Goal: Transaction & Acquisition: Subscribe to service/newsletter

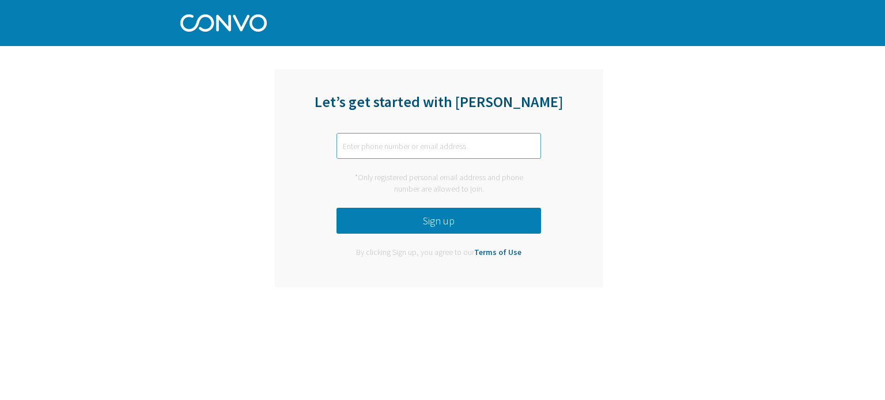
click at [450, 158] on input "text" at bounding box center [438, 146] width 205 height 26
click at [449, 142] on input "text" at bounding box center [438, 146] width 205 height 26
click at [466, 229] on button "Sign up" at bounding box center [438, 221] width 205 height 26
click at [342, 145] on input "87785728851" at bounding box center [438, 146] width 205 height 26
click at [347, 146] on input "87785728851" at bounding box center [438, 146] width 205 height 26
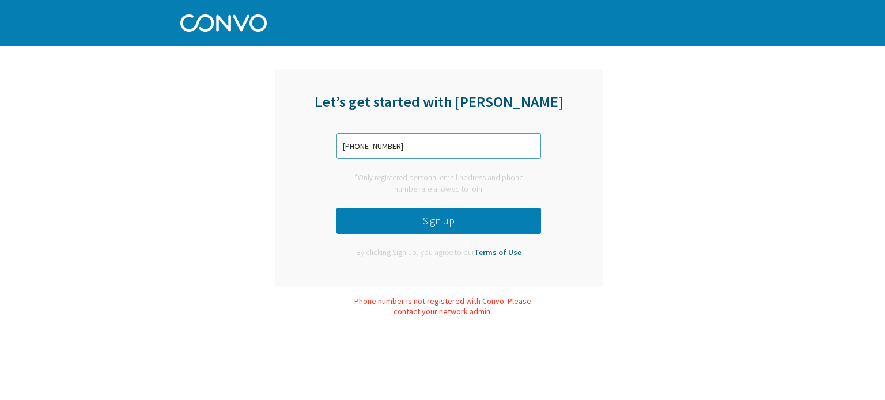
click at [348, 145] on input "[PHONE_NUMBER]" at bounding box center [438, 146] width 205 height 26
type input "[PHONE_NUMBER]"
drag, startPoint x: 394, startPoint y: 141, endPoint x: 293, endPoint y: 138, distance: 100.9
click at [298, 140] on div "Let’s get started with [PERSON_NAME] [PHONE_NUMBER] *Only registered personal e…" at bounding box center [439, 178] width 328 height 218
type input "[EMAIL_ADDRESS][DOMAIN_NAME]"
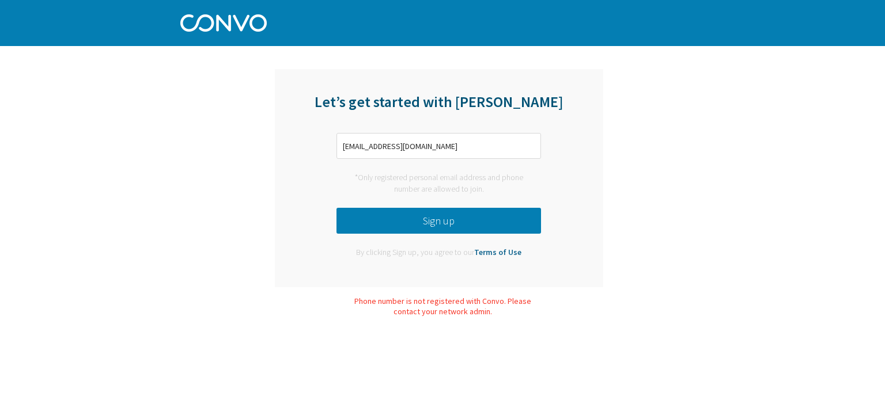
click at [382, 217] on button "Sign up" at bounding box center [438, 221] width 205 height 26
click at [474, 236] on div "Let’s get started with [PERSON_NAME] [EMAIL_ADDRESS][DOMAIN_NAME] *Only registe…" at bounding box center [439, 178] width 328 height 218
click at [485, 228] on button "Sign up" at bounding box center [438, 221] width 205 height 26
click at [466, 220] on button "Sign up" at bounding box center [438, 221] width 205 height 26
click at [385, 221] on button "Sign up" at bounding box center [438, 221] width 205 height 26
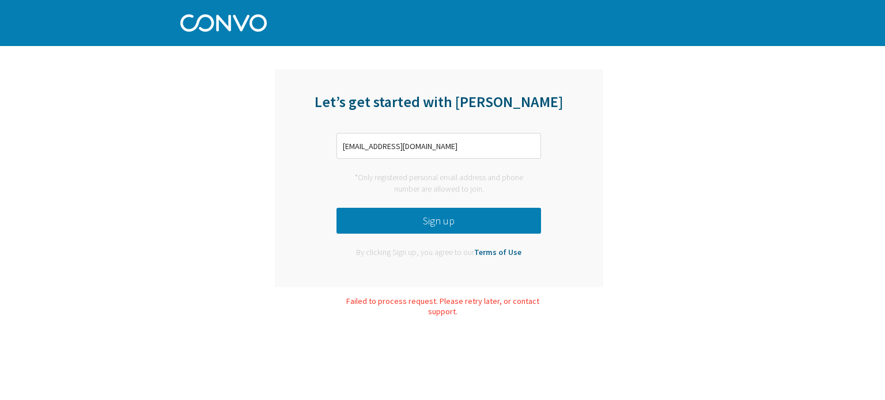
click at [388, 215] on button "Sign up" at bounding box center [438, 221] width 205 height 26
click at [383, 138] on input "text" at bounding box center [438, 146] width 205 height 26
click at [383, 141] on input "text" at bounding box center [438, 146] width 205 height 26
